Goal: Task Accomplishment & Management: Manage account settings

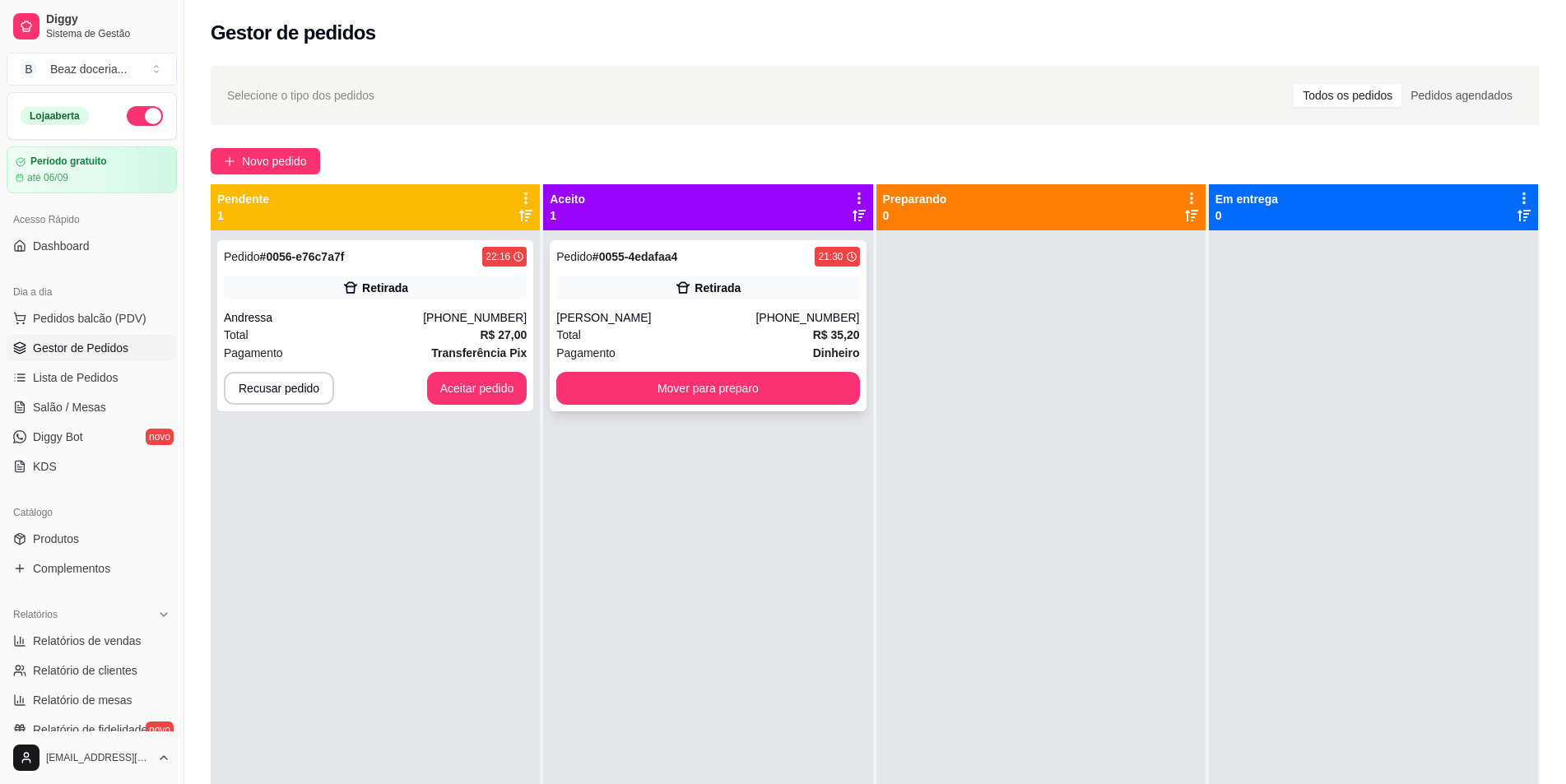
click at [669, 329] on div "Total R$ 35,20" at bounding box center [708, 334] width 303 height 18
click at [774, 389] on button "Mover para preparo" at bounding box center [708, 388] width 303 height 32
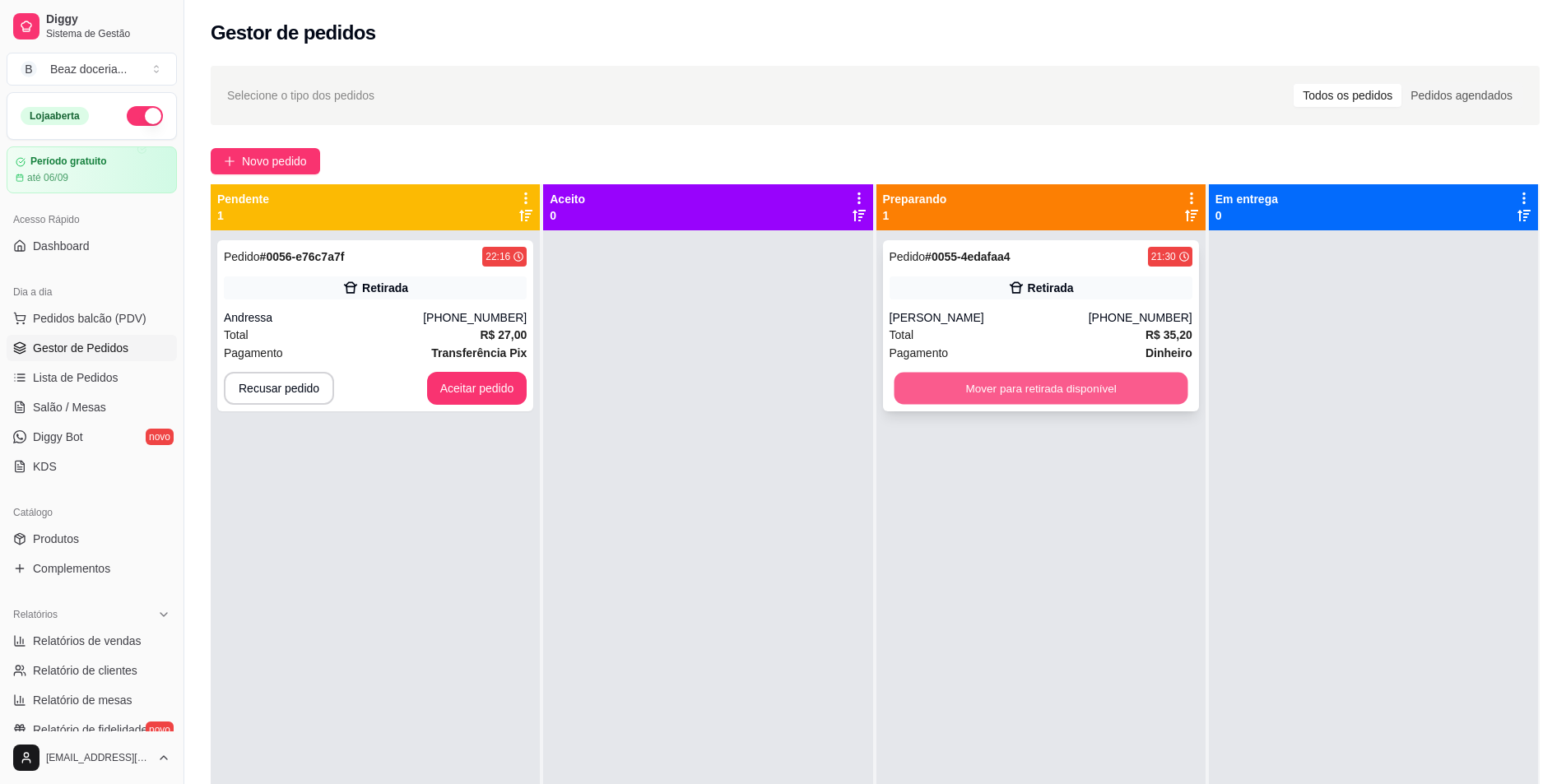
click at [1017, 388] on button "Mover para retirada disponível" at bounding box center [1040, 389] width 293 height 32
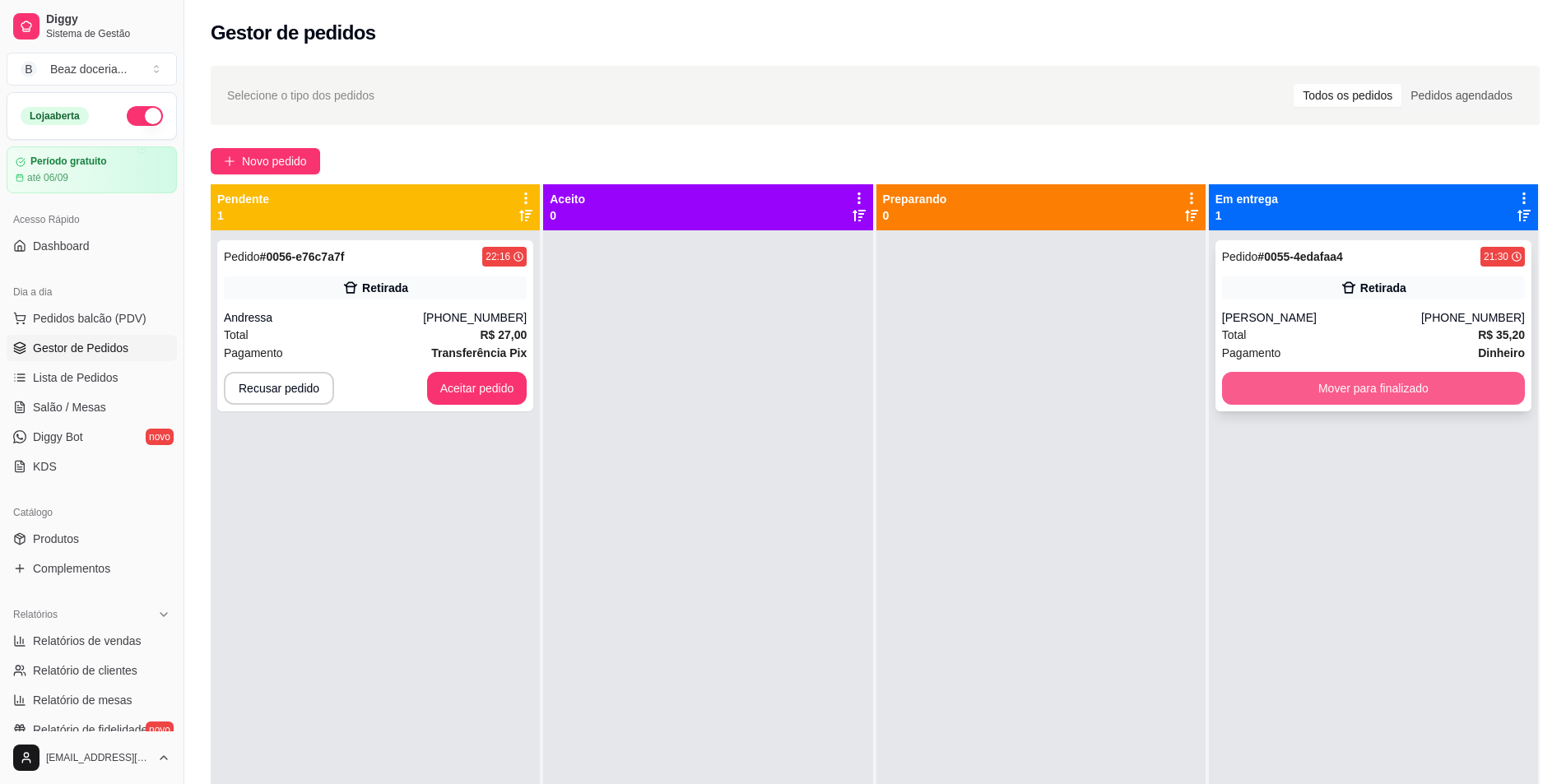
click at [1307, 387] on button "Mover para finalizado" at bounding box center [1374, 388] width 303 height 32
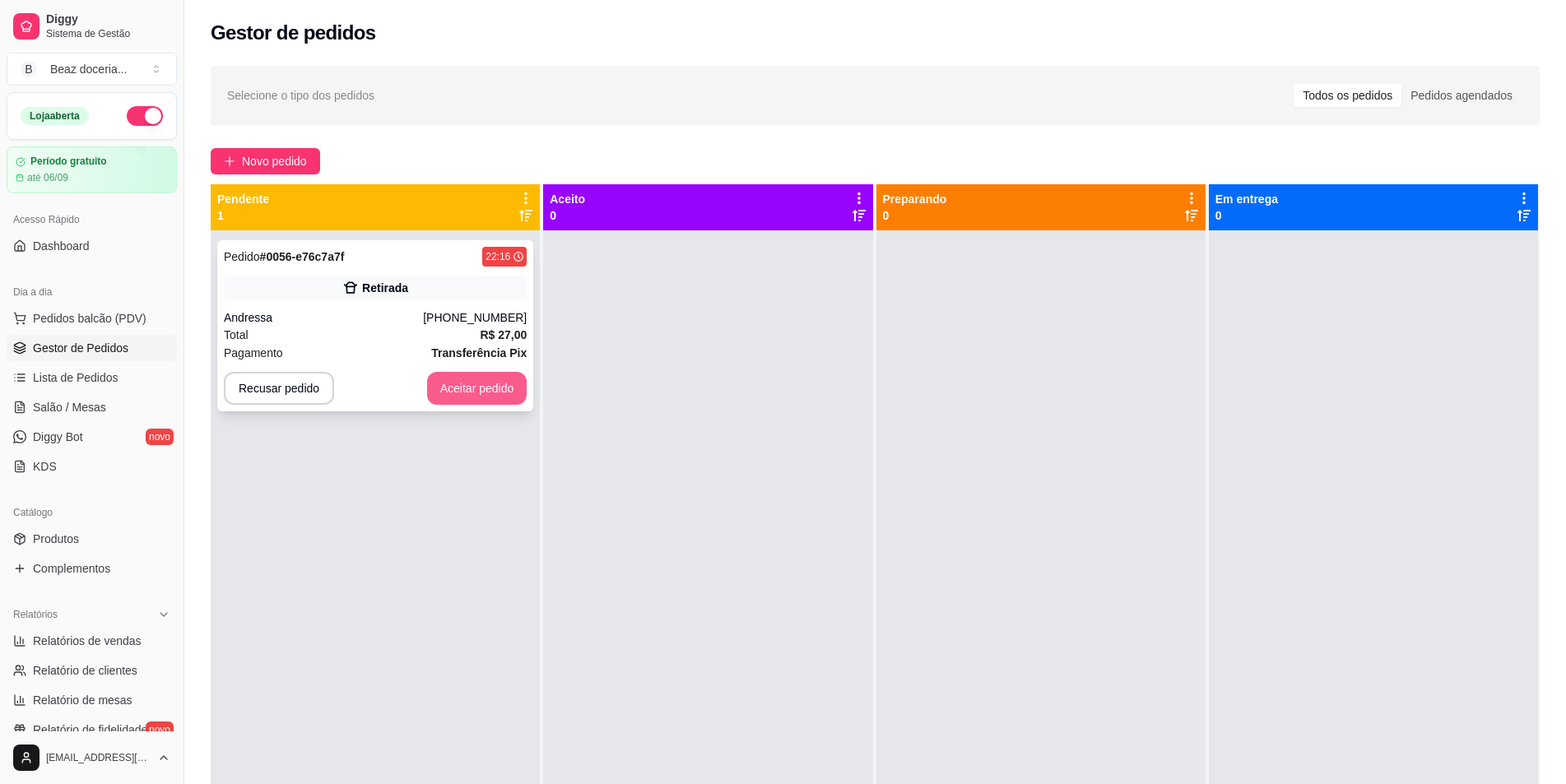
click at [472, 380] on button "Aceitar pedido" at bounding box center [477, 388] width 100 height 32
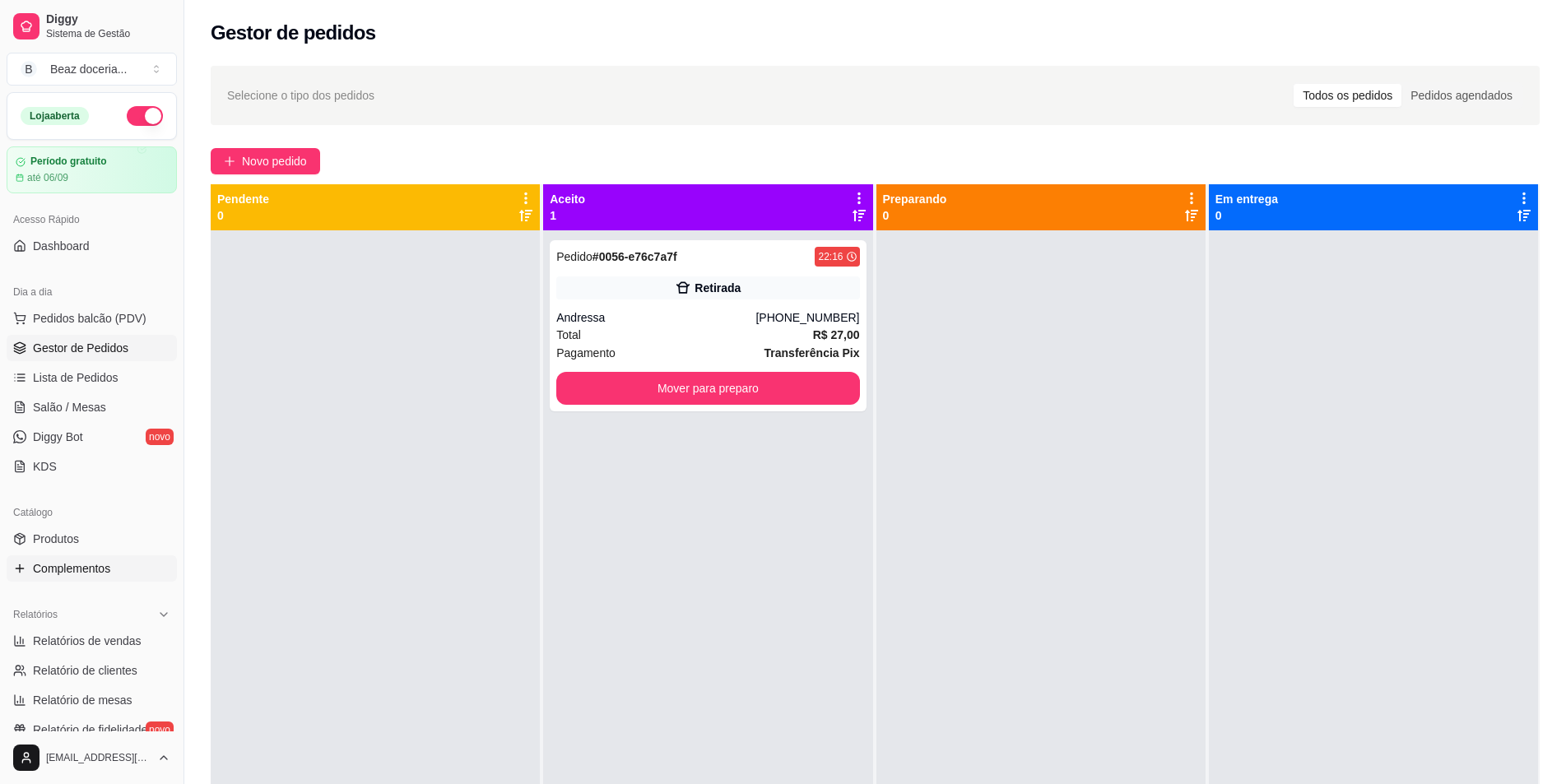
click at [113, 555] on link "Complementos" at bounding box center [92, 568] width 170 height 27
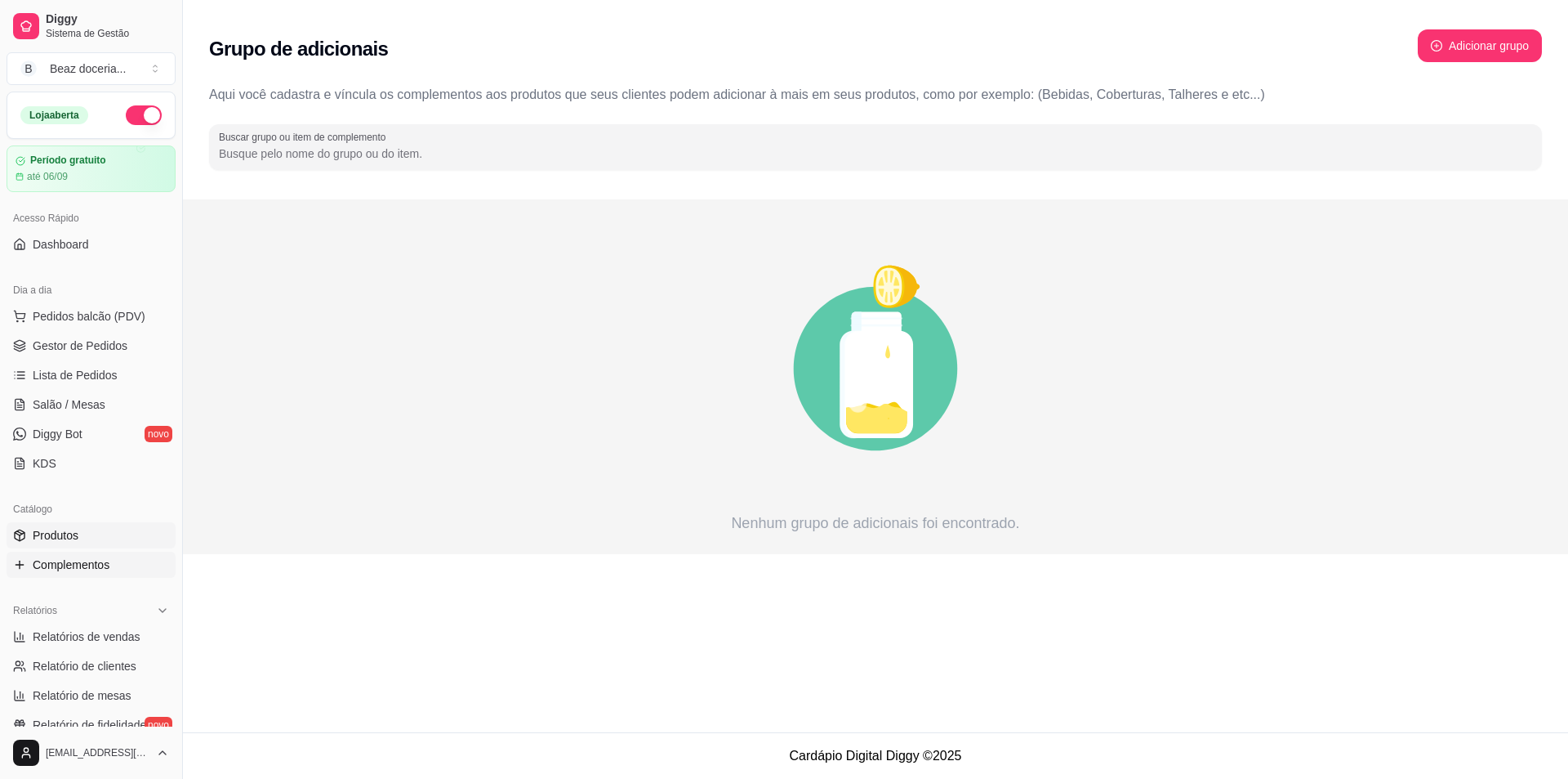
click at [80, 536] on link "Produtos" at bounding box center [91, 535] width 169 height 26
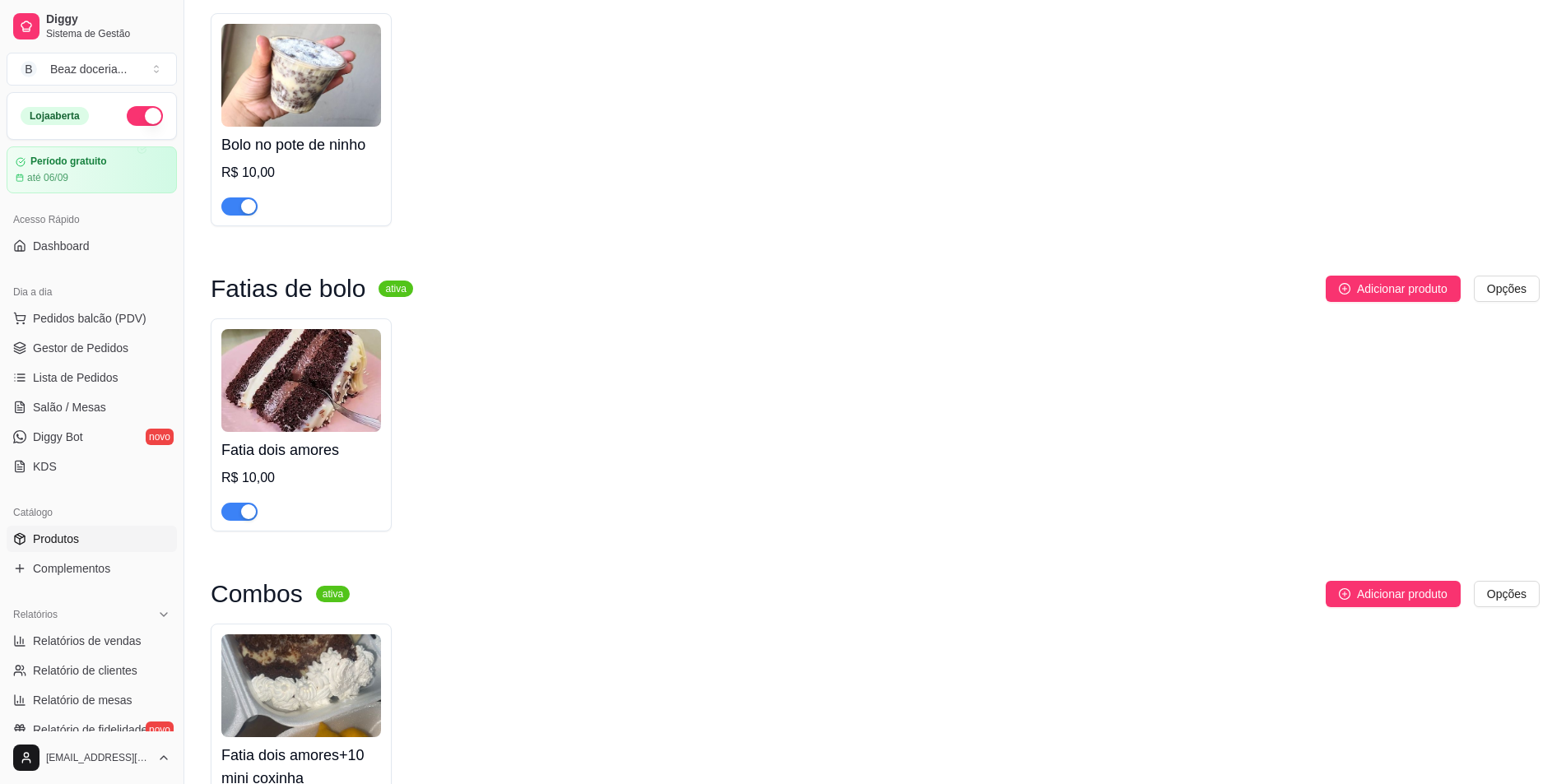
scroll to position [1343, 0]
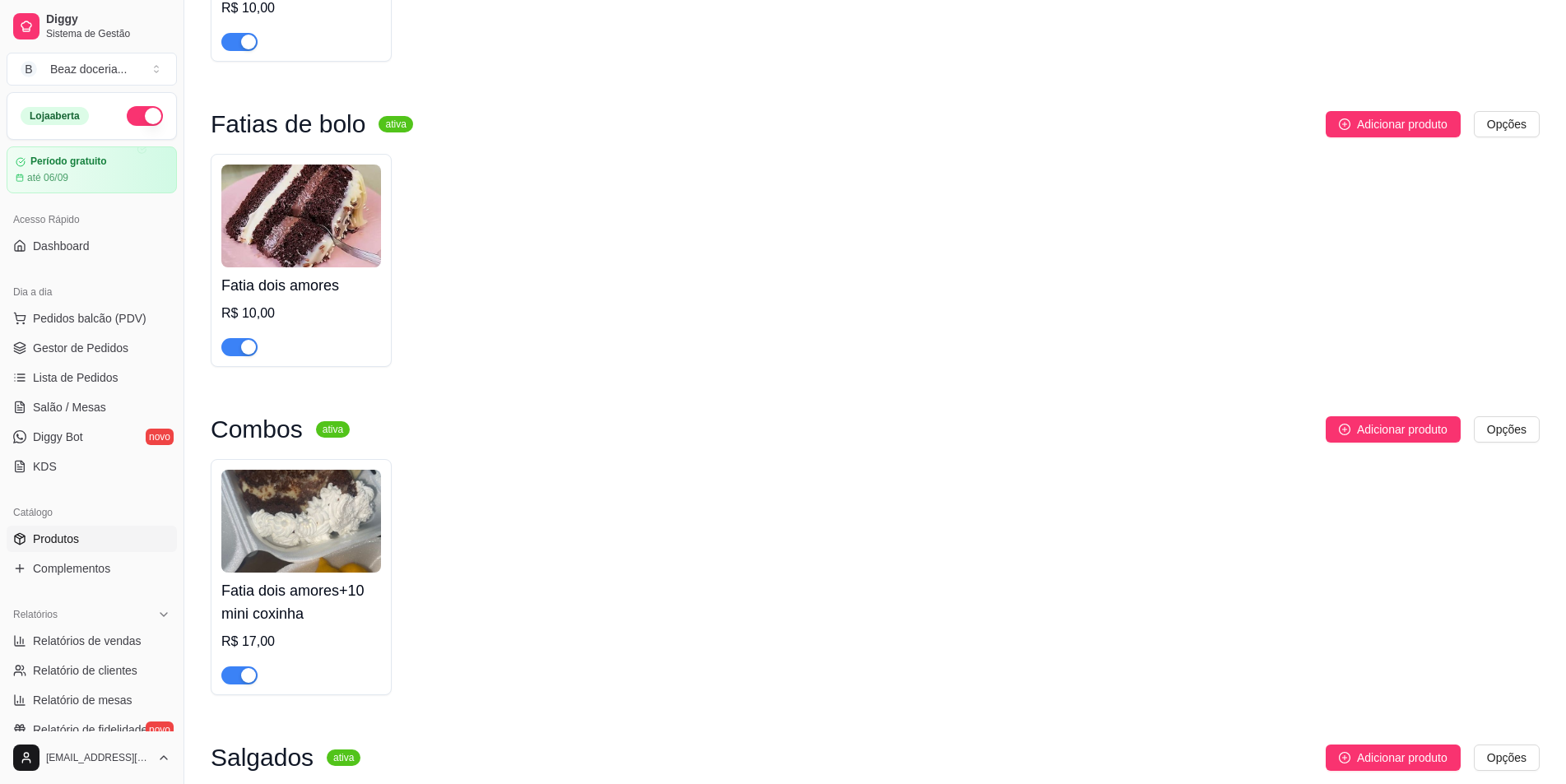
click at [254, 683] on div "button" at bounding box center [248, 675] width 15 height 15
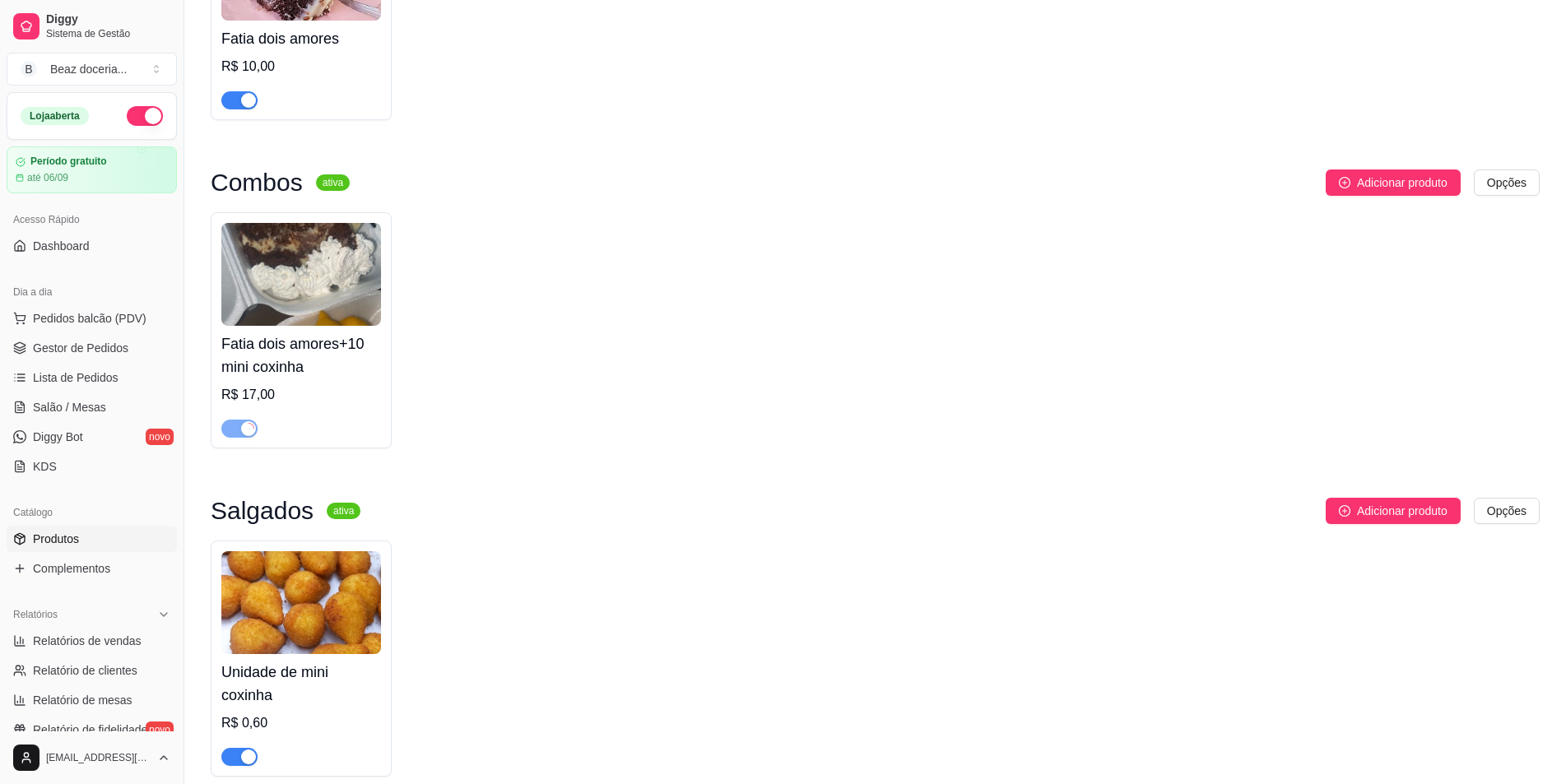
scroll to position [1671, 0]
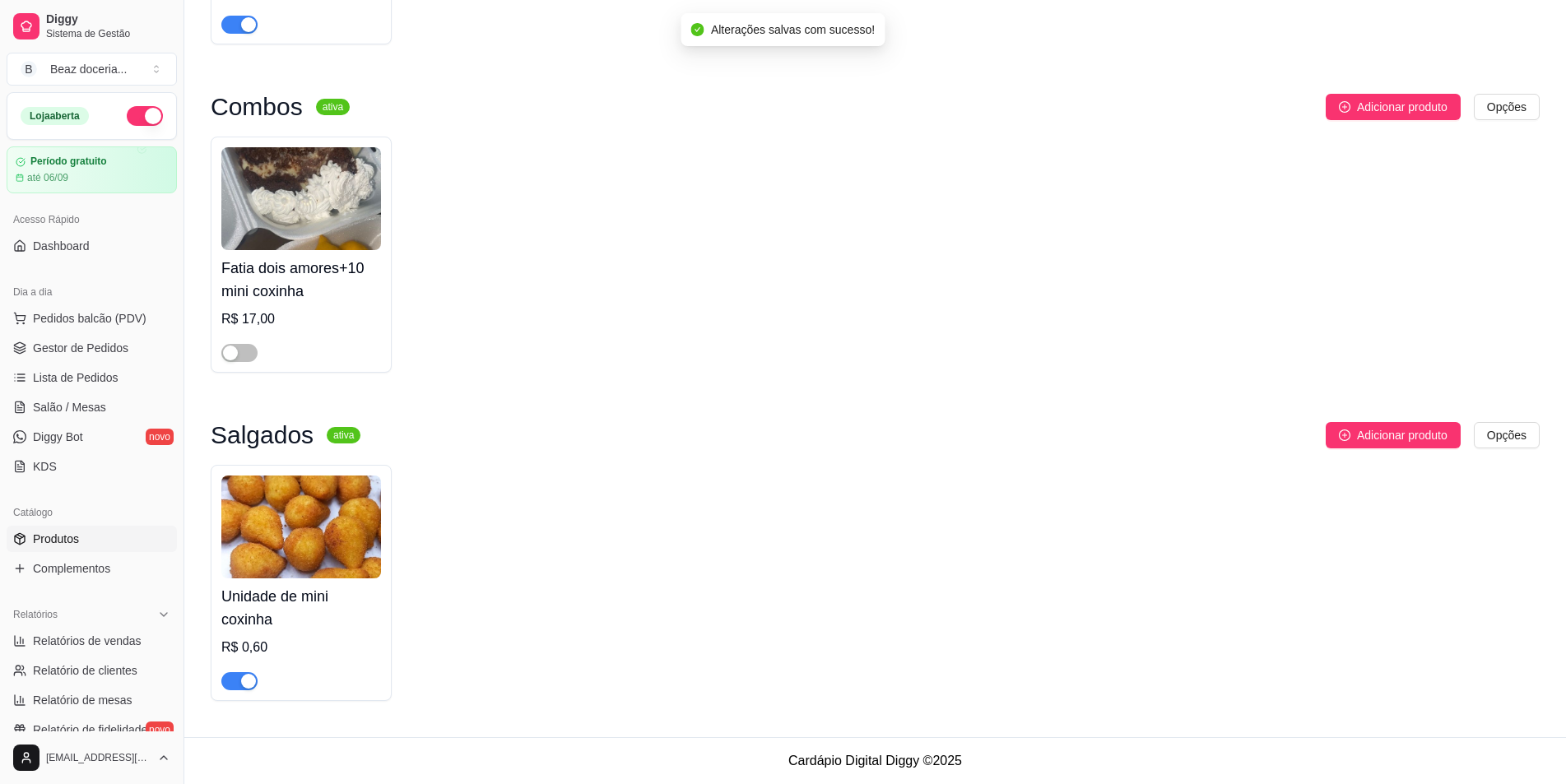
click at [246, 676] on div "button" at bounding box center [248, 681] width 15 height 15
